Goal: Transaction & Acquisition: Book appointment/travel/reservation

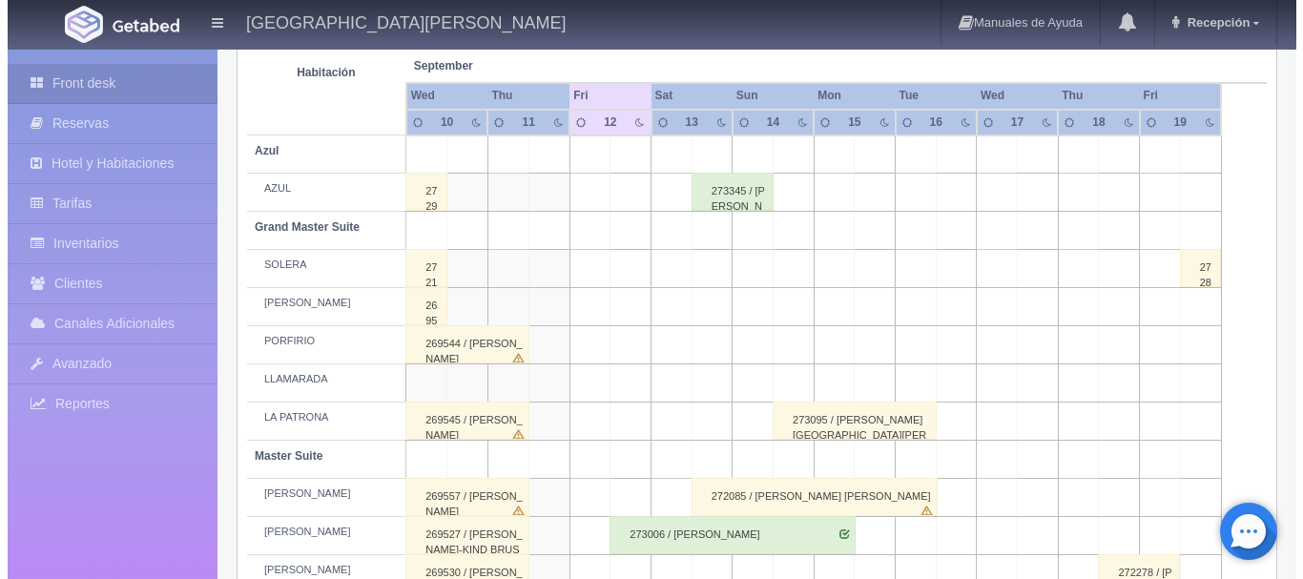
scroll to position [349, 0]
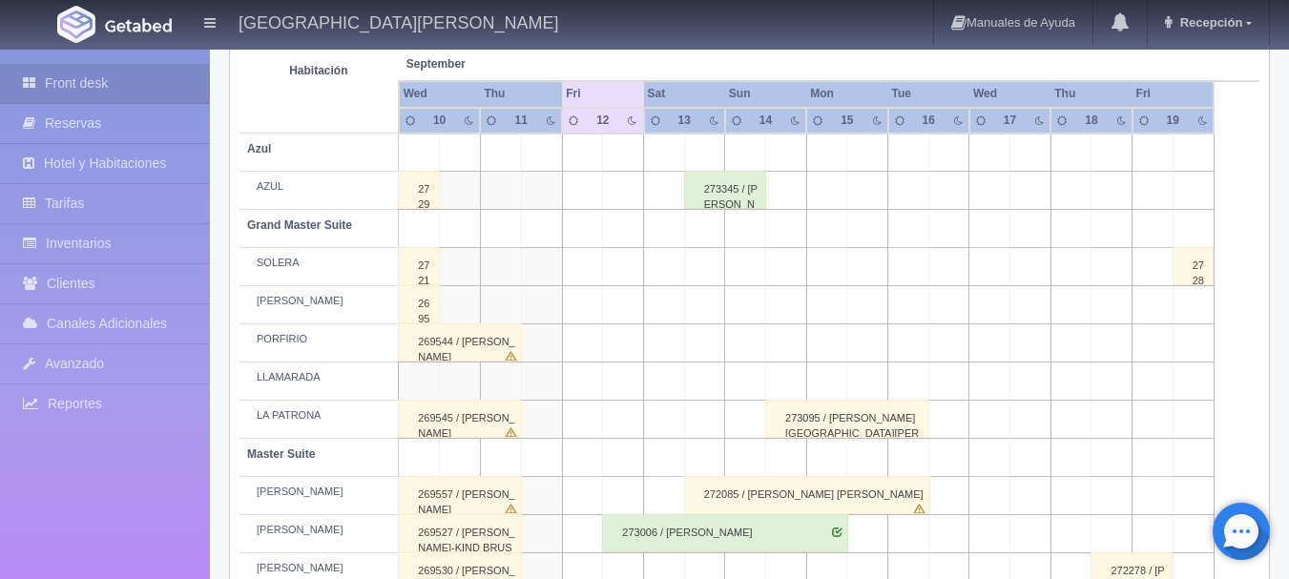
click at [668, 375] on td at bounding box center [664, 382] width 41 height 38
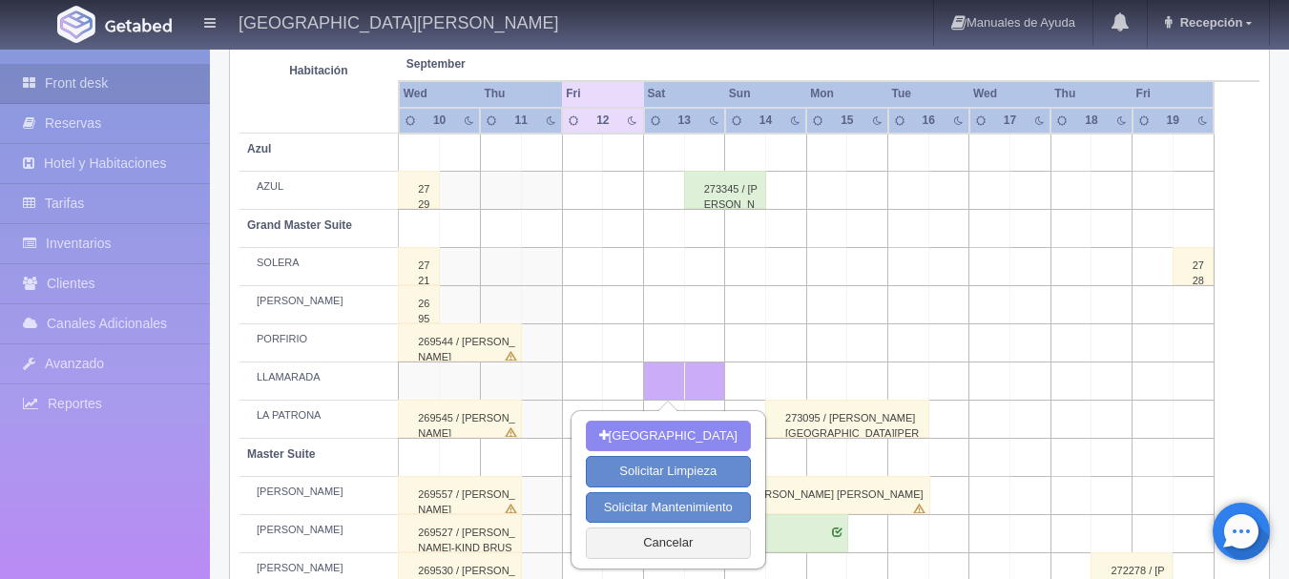
click at [614, 314] on td at bounding box center [623, 305] width 41 height 38
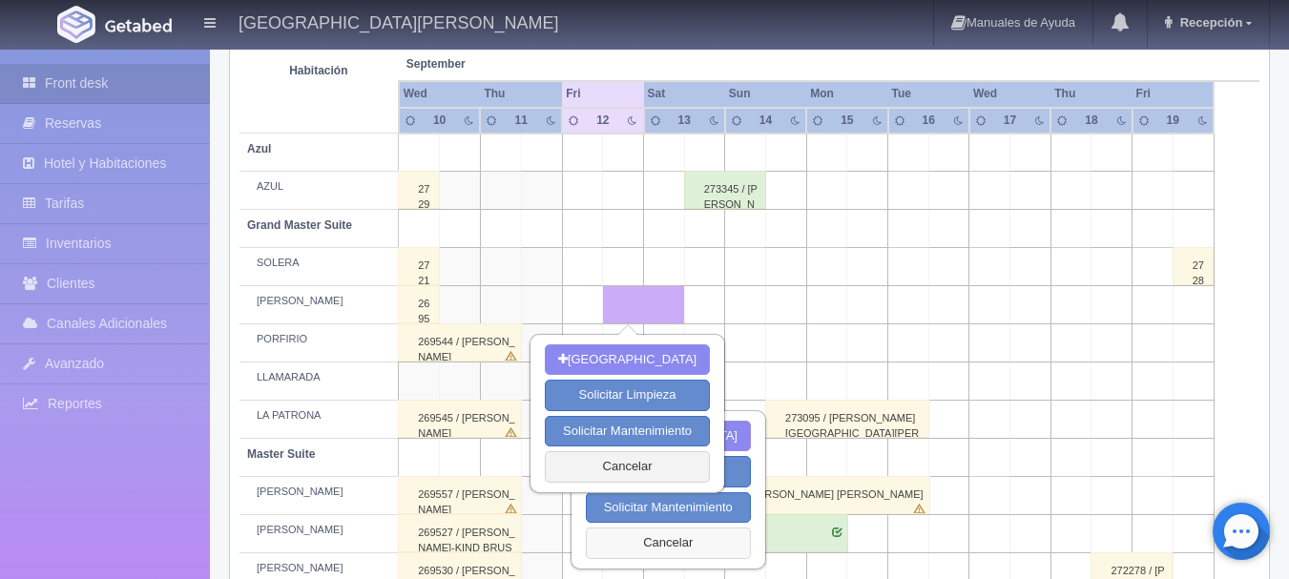
click at [702, 545] on button "Cancelar" at bounding box center [668, 543] width 165 height 31
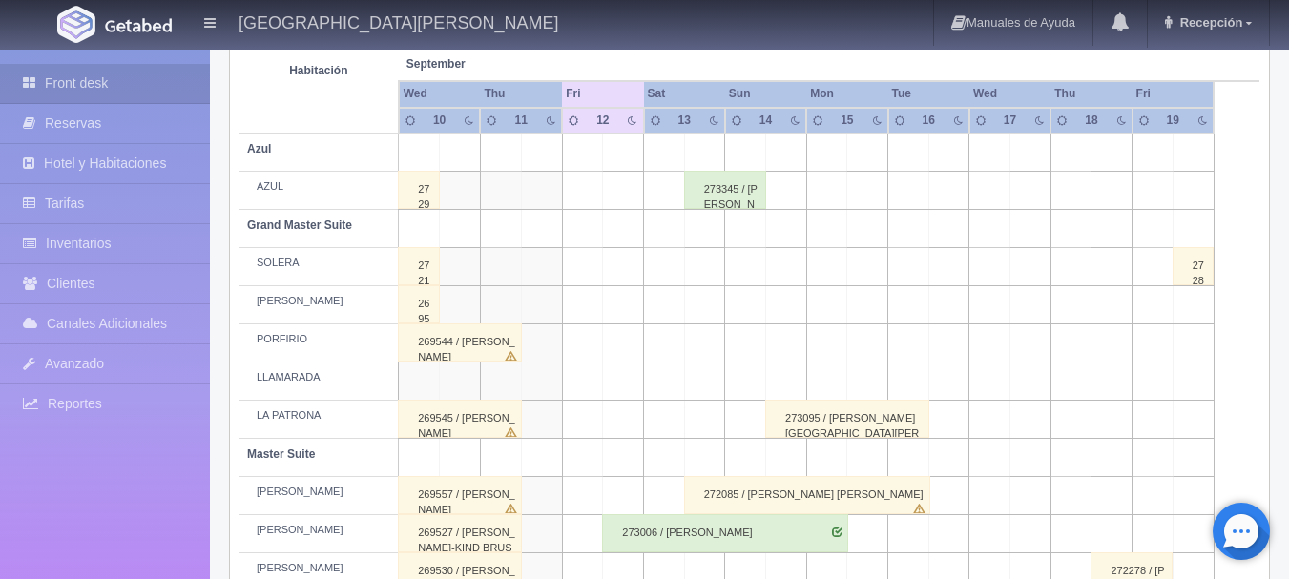
click at [633, 310] on td at bounding box center [623, 305] width 41 height 38
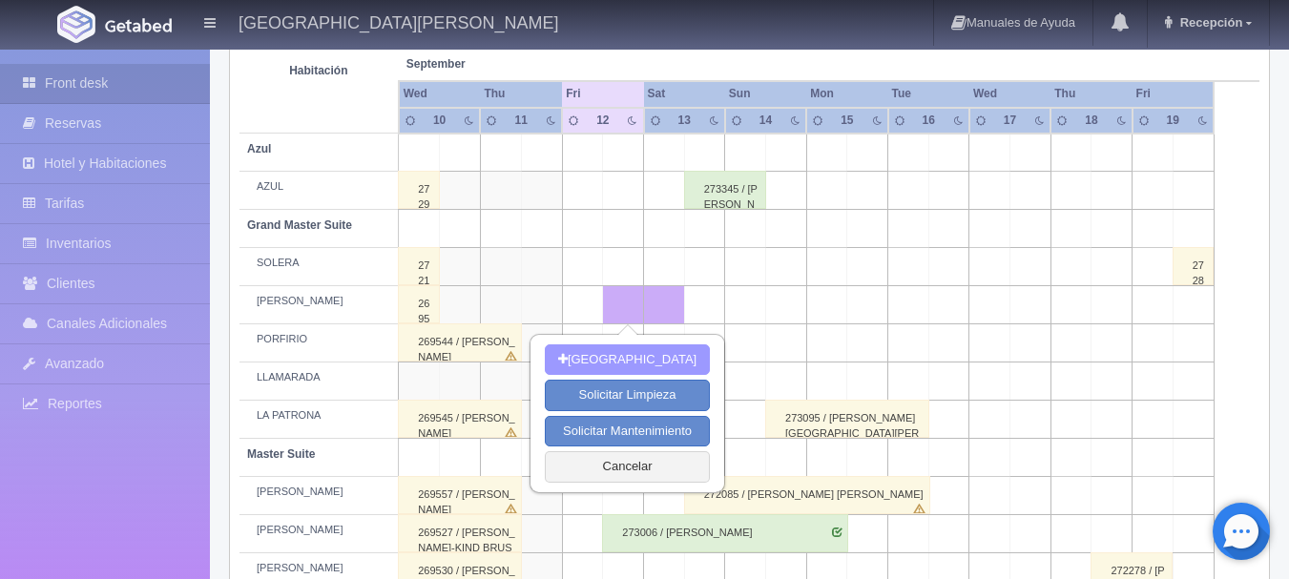
click at [627, 355] on button "[GEOGRAPHIC_DATA]" at bounding box center [627, 359] width 165 height 31
type input "[DATE]"
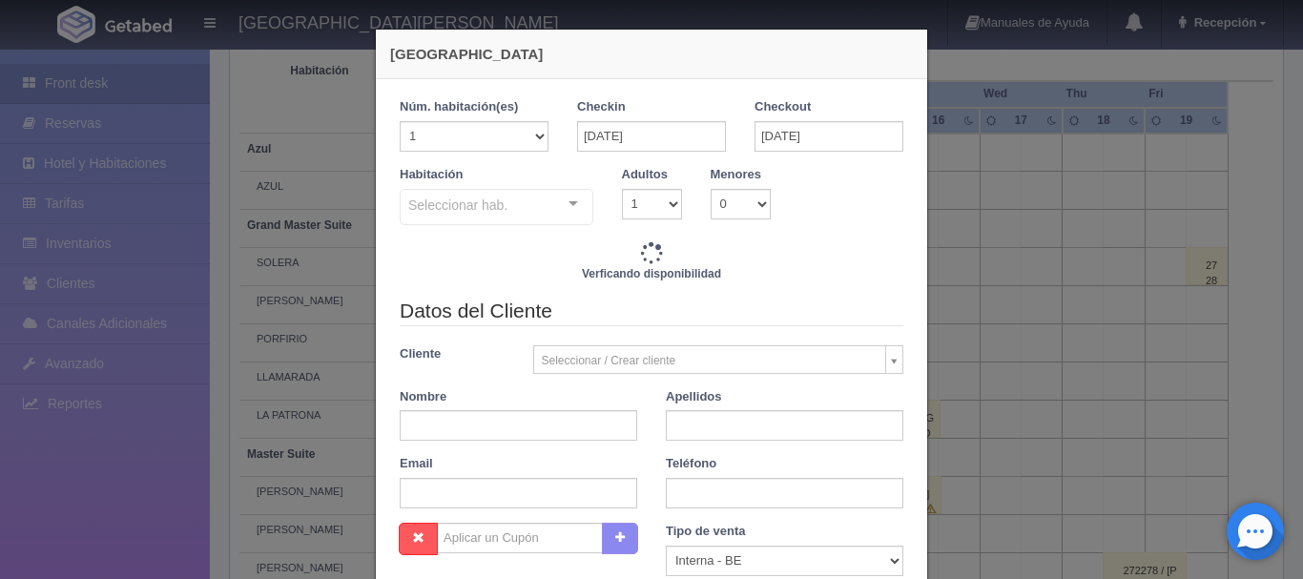
checkbox input "false"
type input "6840.00"
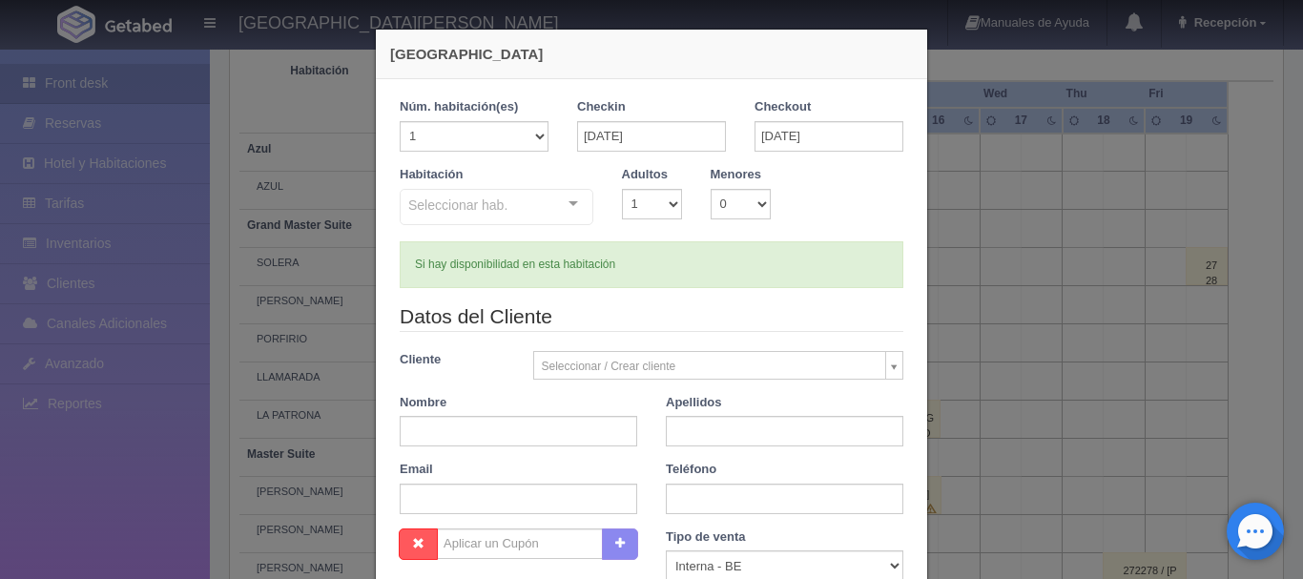
checkbox input "false"
click at [816, 138] on input "[DATE]" at bounding box center [829, 136] width 149 height 31
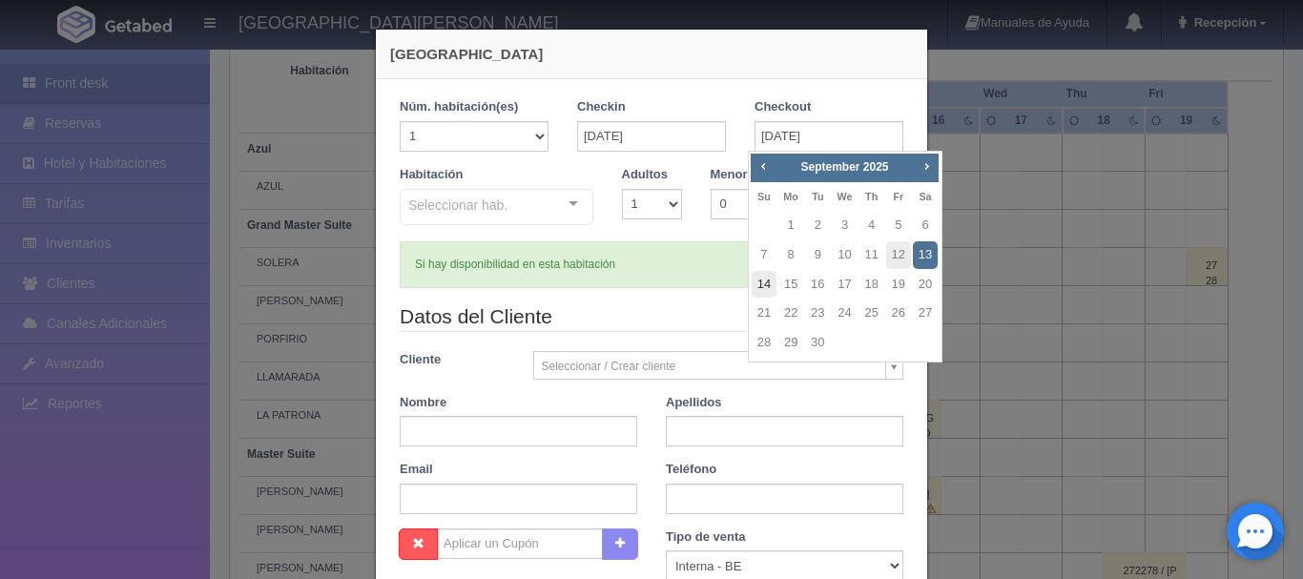
click at [763, 286] on link "14" at bounding box center [764, 285] width 25 height 28
type input "[DATE]"
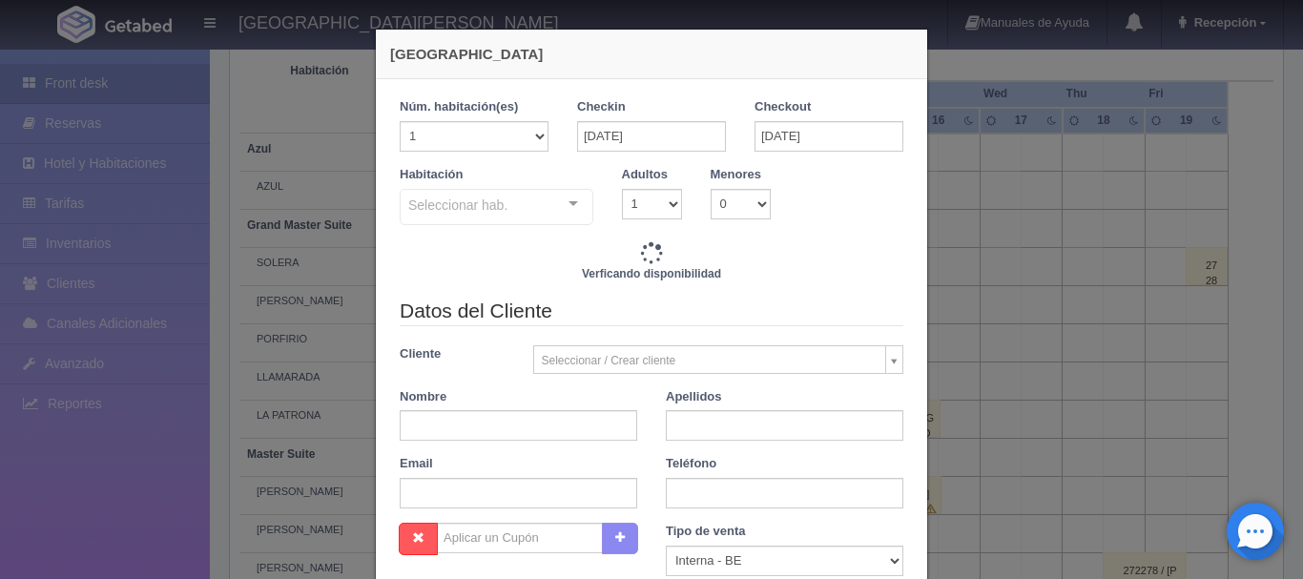
checkbox input "false"
type input "13680.00"
checkbox input "false"
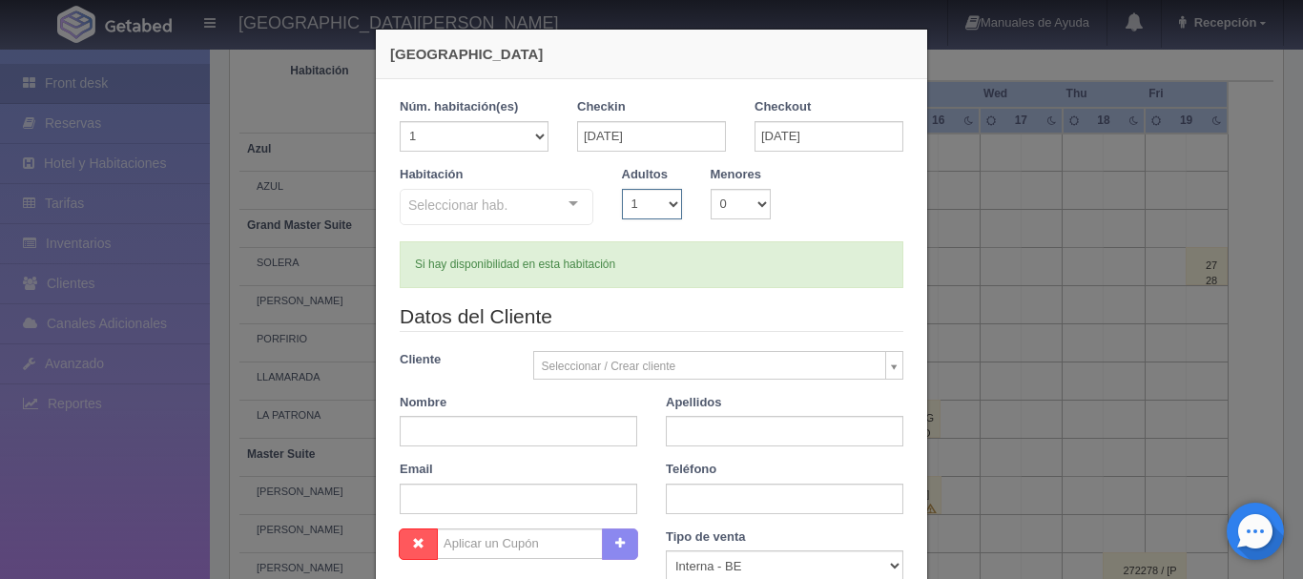
click at [669, 206] on select "1 2 3 4 5 6 7 8 9 10" at bounding box center [652, 204] width 60 height 31
select select "2"
click at [622, 189] on select "1 2 3 4 5 6 7 8 9 10" at bounding box center [652, 204] width 60 height 31
checkbox input "false"
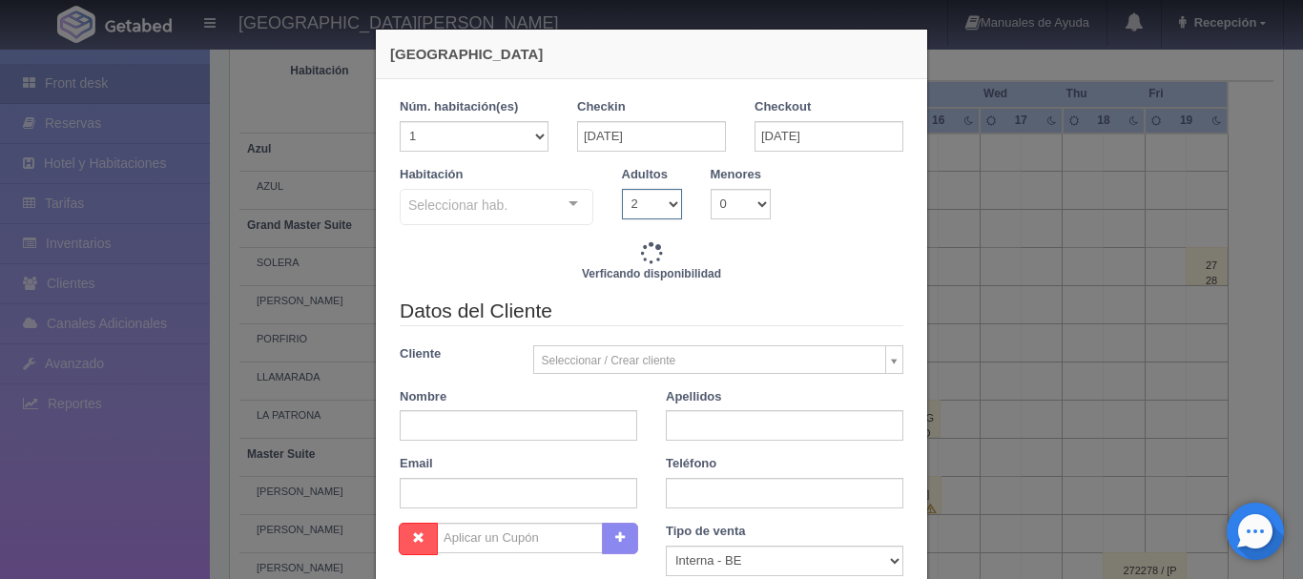
type input "13680.00"
checkbox input "false"
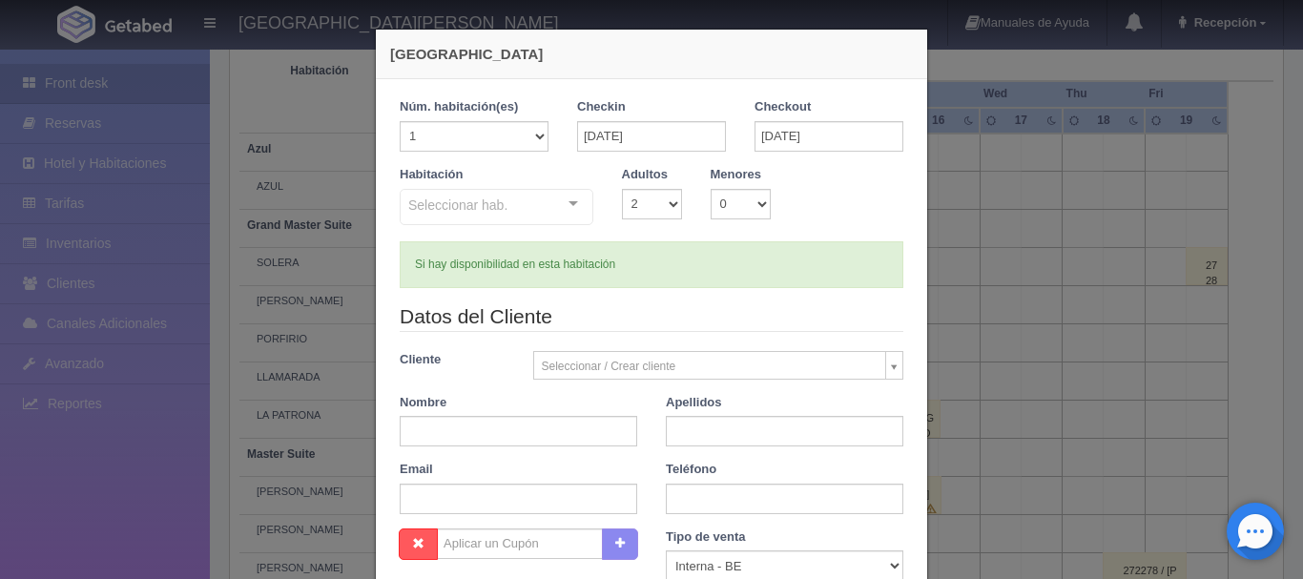
click at [567, 208] on div "Seleccionar hab. Suite con 2 camas matrimoniales-No apta para menores Suite con…" at bounding box center [497, 208] width 194 height 38
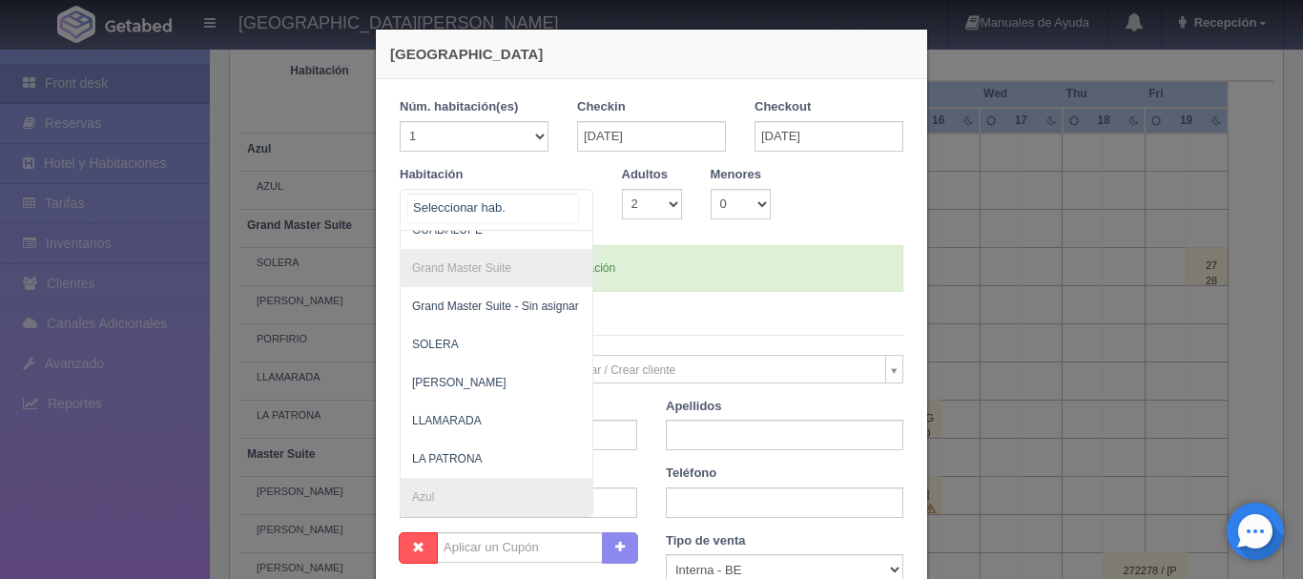
scroll to position [327, 0]
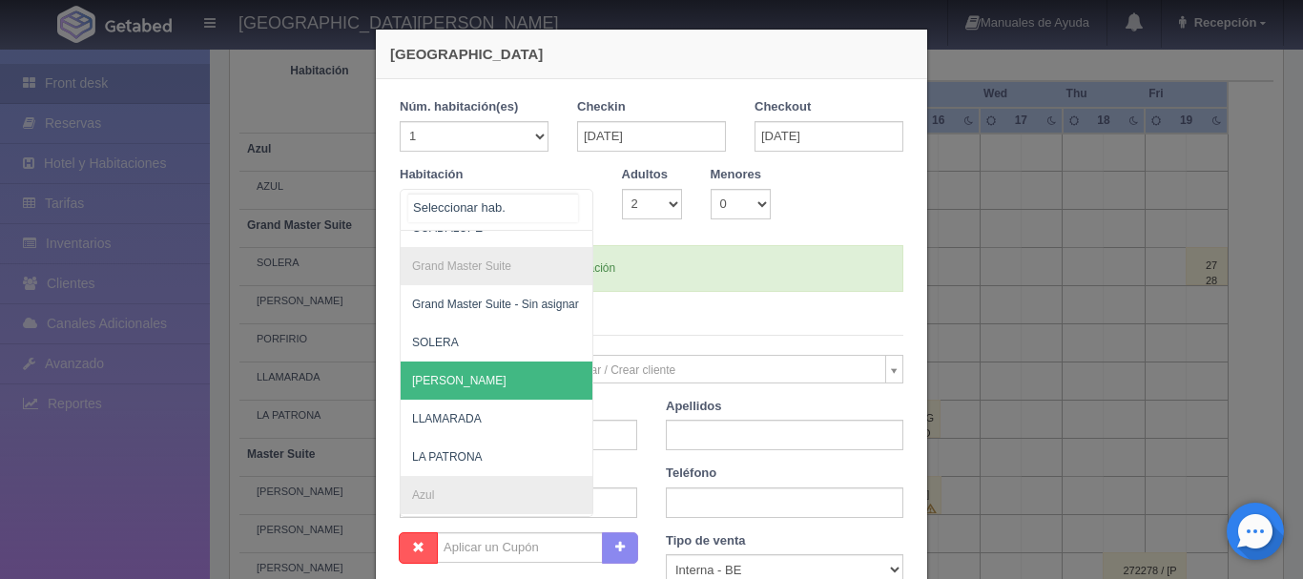
click at [472, 381] on span "[PERSON_NAME]" at bounding box center [589, 381] width 377 height 38
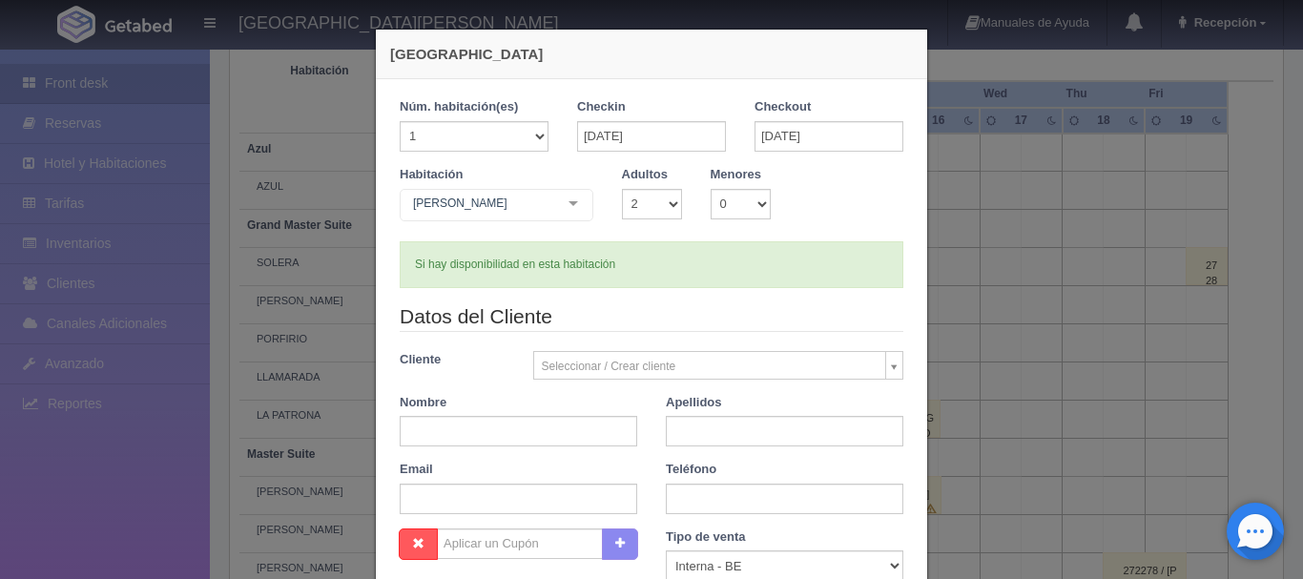
checkbox input "false"
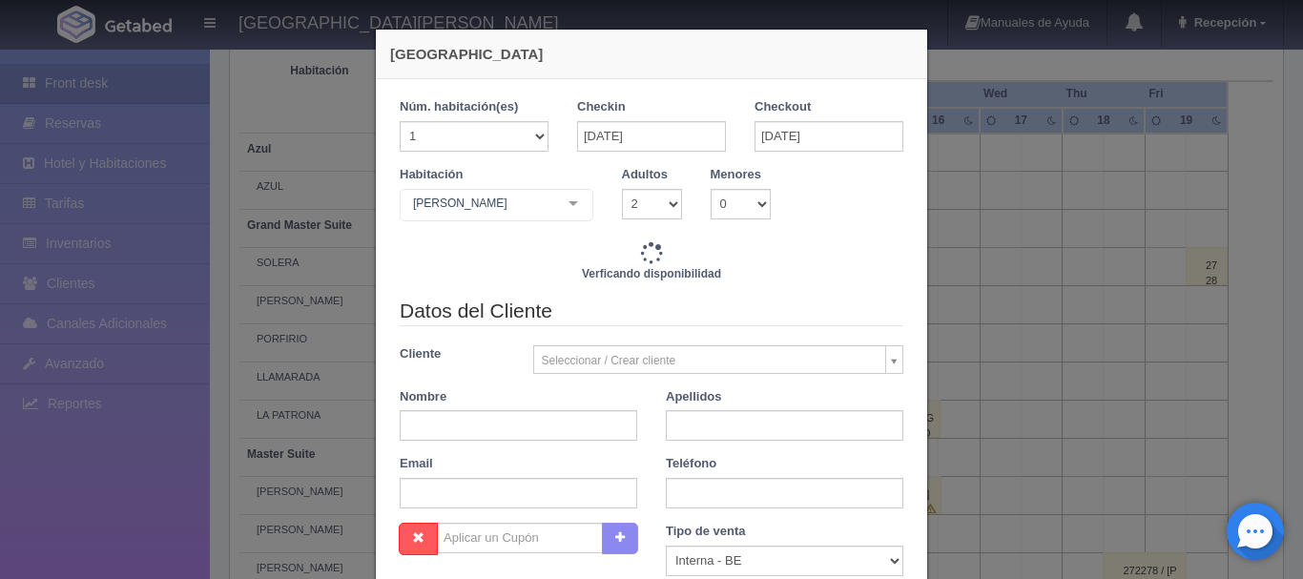
type input "13680.00"
checkbox input "false"
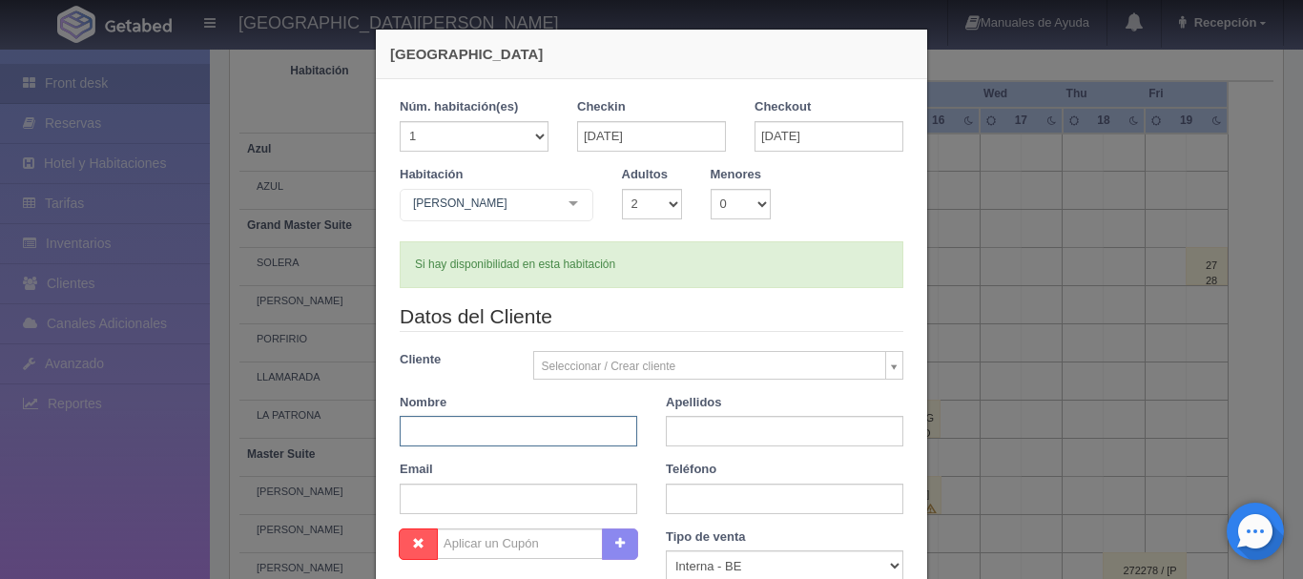
click at [535, 423] on input "text" at bounding box center [519, 431] width 238 height 31
type input "[PERSON_NAME]"
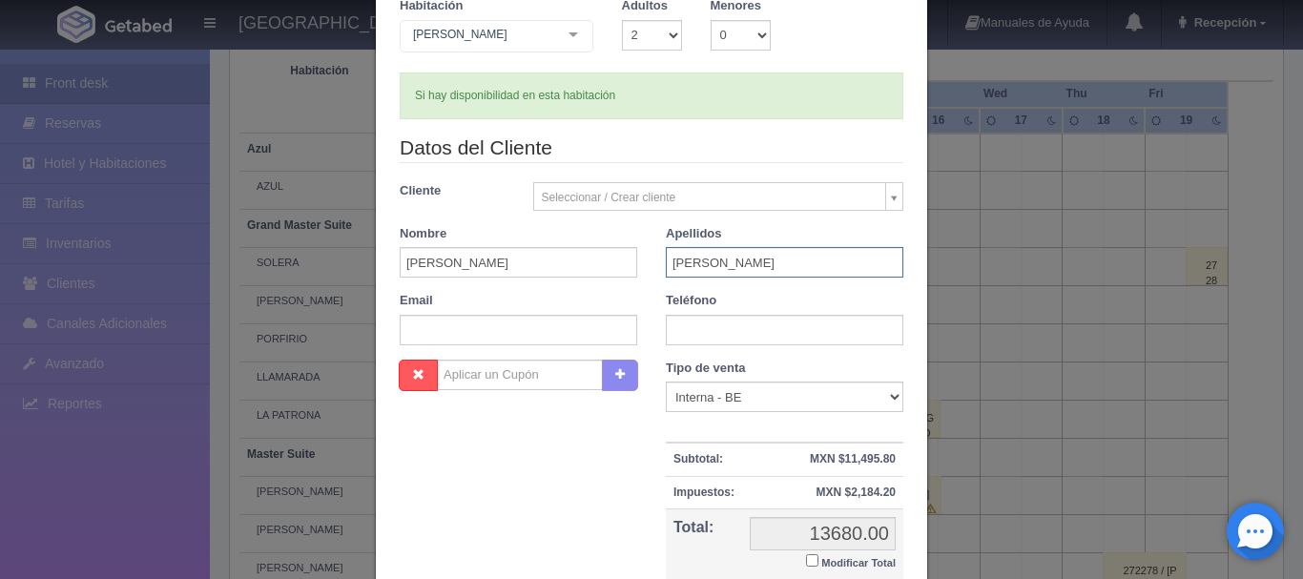
scroll to position [169, 0]
type input "[PERSON_NAME]"
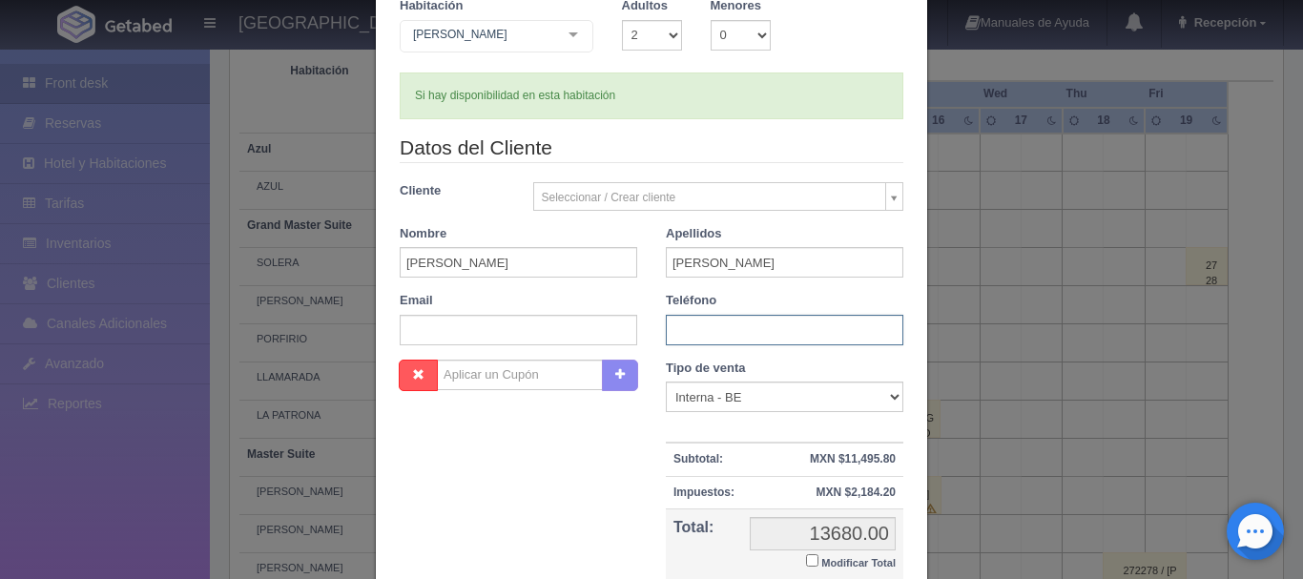
click at [731, 340] on input "text" at bounding box center [785, 330] width 238 height 31
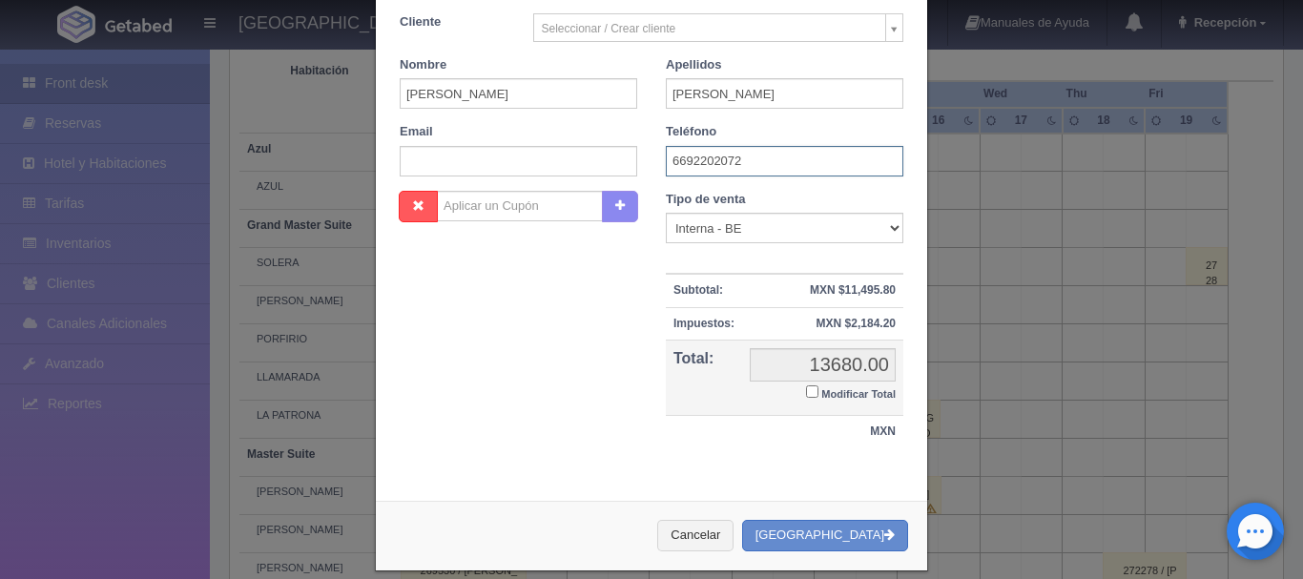
scroll to position [359, 0]
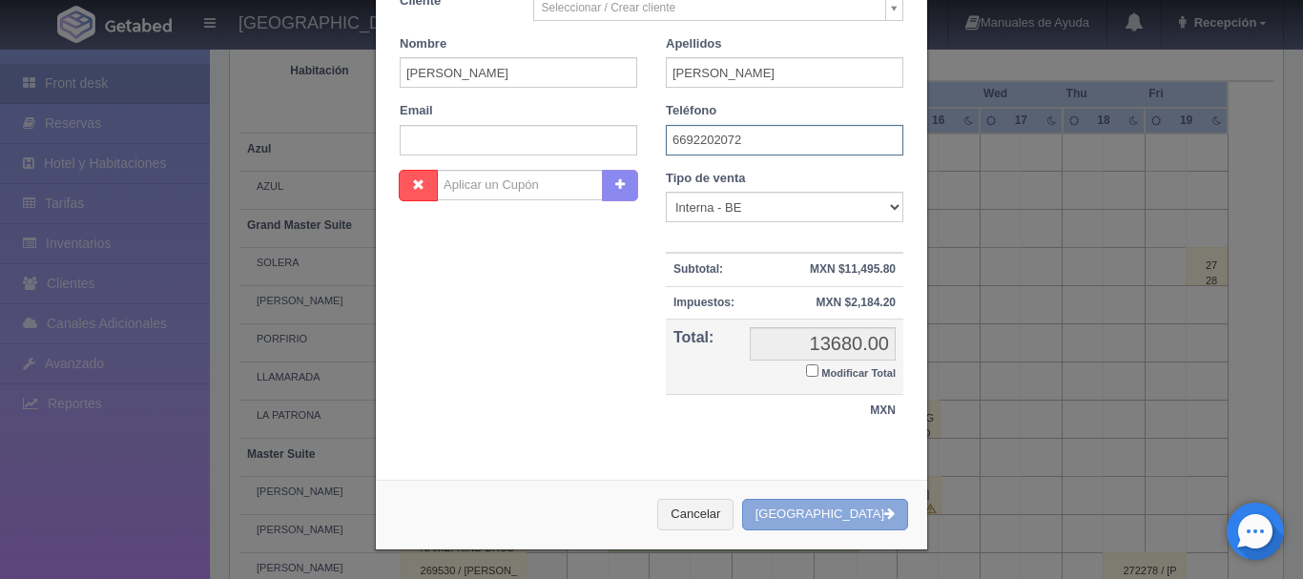
type input "6692202072"
click at [849, 513] on button "[GEOGRAPHIC_DATA]" at bounding box center [825, 514] width 166 height 31
